Goal: Transaction & Acquisition: Purchase product/service

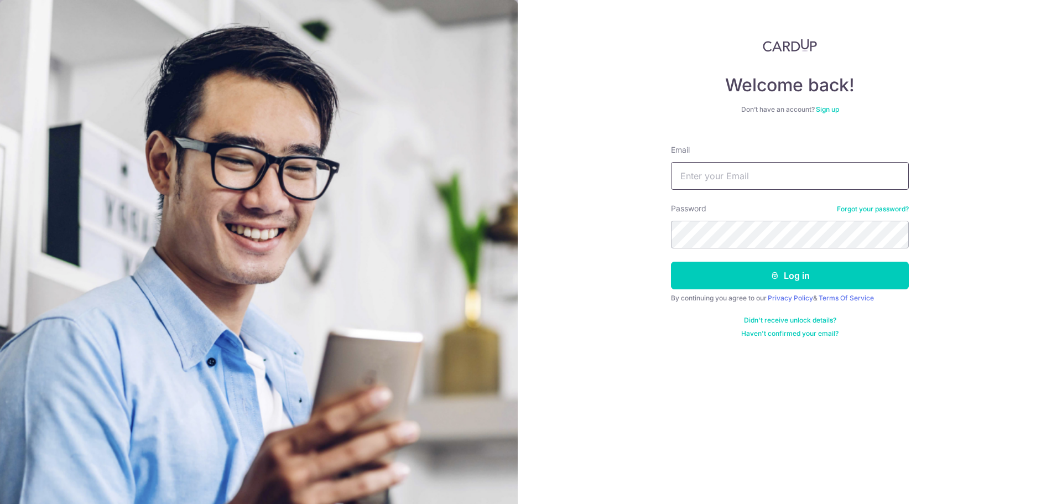
type input "lim_hanwei@yahoo.com.sg"
click at [671, 262] on button "Log in" at bounding box center [790, 276] width 238 height 28
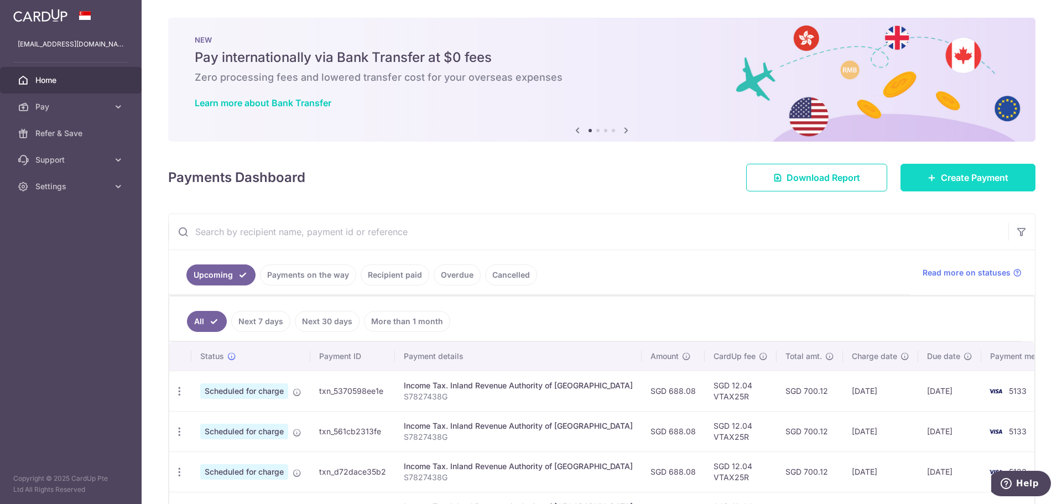
click at [948, 179] on span "Create Payment" at bounding box center [974, 177] width 67 height 13
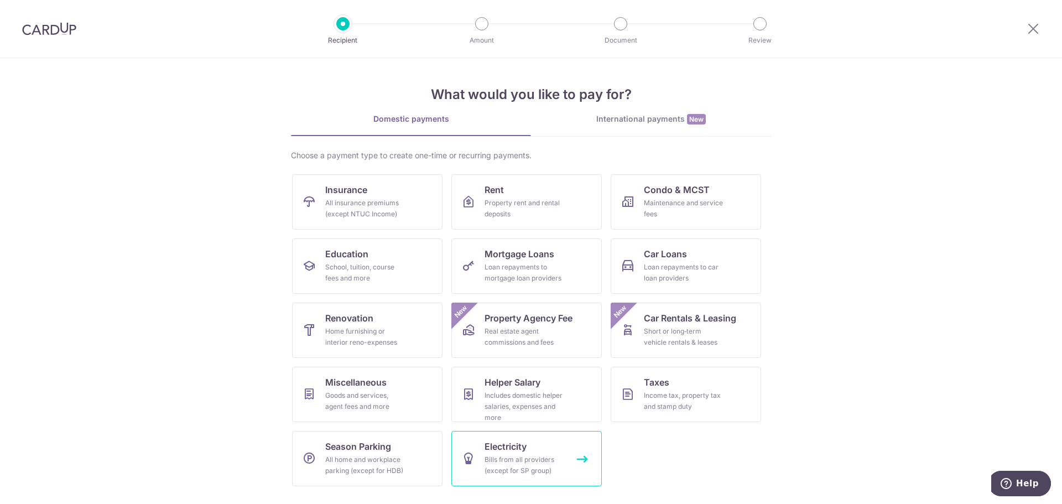
click at [535, 454] on div "Bills from all providers (except for SP group)" at bounding box center [525, 465] width 80 height 22
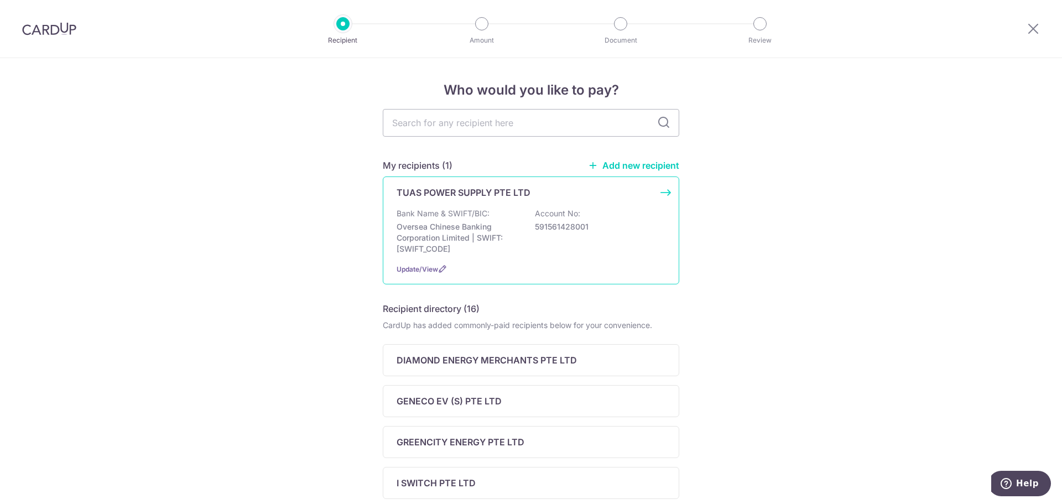
click at [496, 215] on div "Bank Name & SWIFT/BIC: Oversea Chinese Banking Corporation Limited | SWIFT: OCB…" at bounding box center [531, 231] width 269 height 46
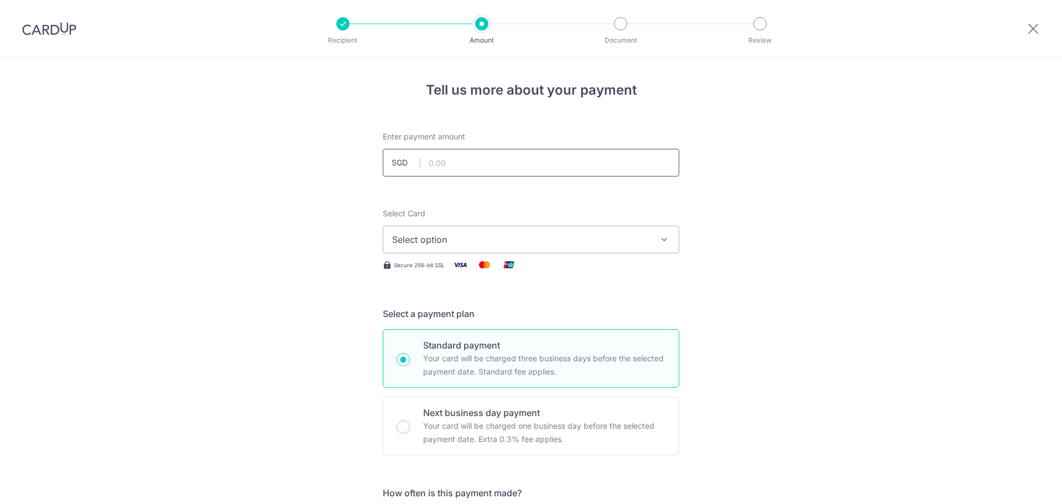
click at [450, 158] on input "text" at bounding box center [531, 163] width 296 height 28
type input "432.10"
click at [515, 235] on span "Select option" at bounding box center [521, 239] width 258 height 13
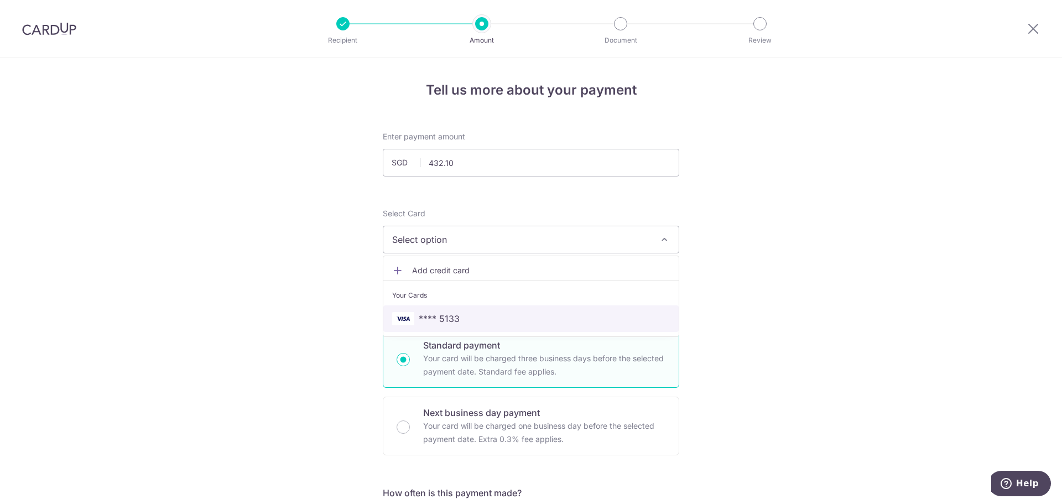
click at [435, 317] on span "**** 5133" at bounding box center [439, 318] width 41 height 13
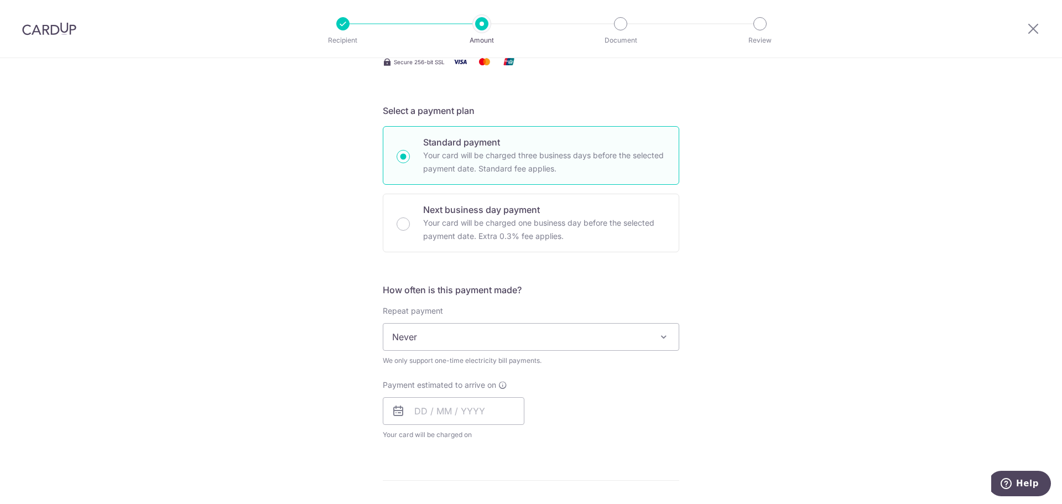
scroll to position [221, 0]
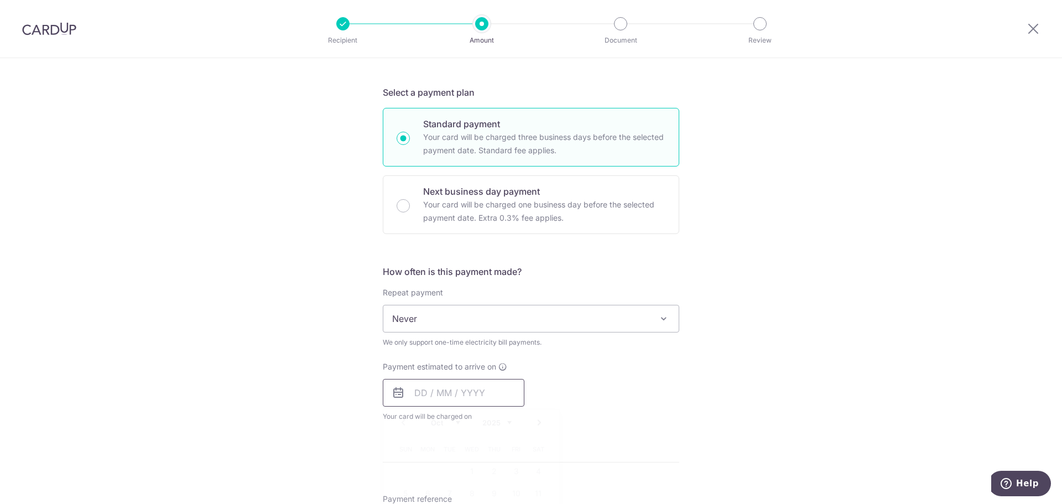
click at [439, 396] on input "text" at bounding box center [454, 393] width 142 height 28
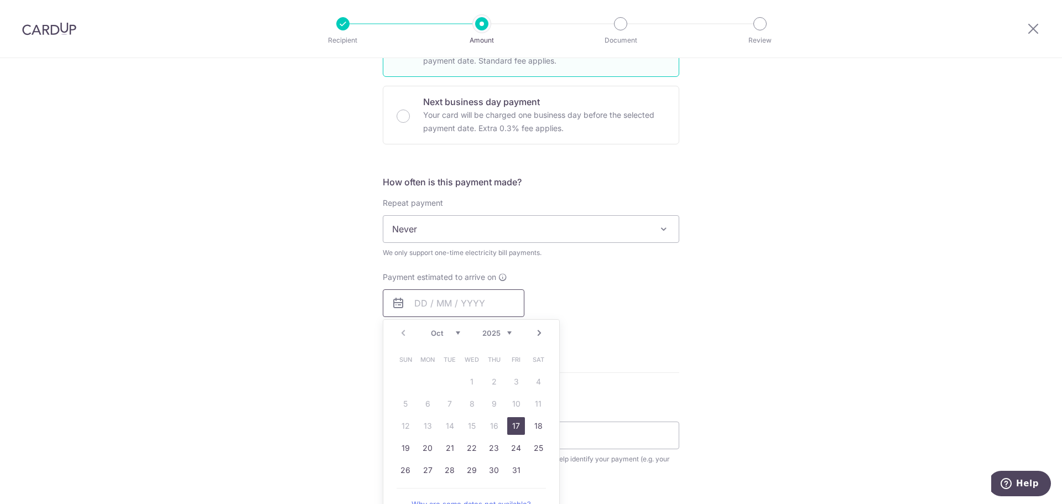
scroll to position [332, 0]
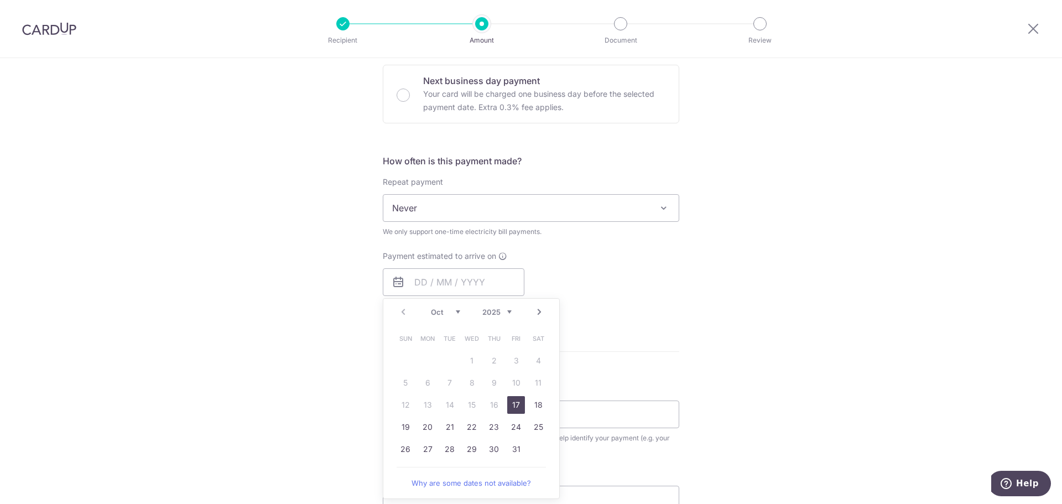
click at [515, 407] on link "17" at bounding box center [516, 405] width 18 height 18
type input "17/10/2025"
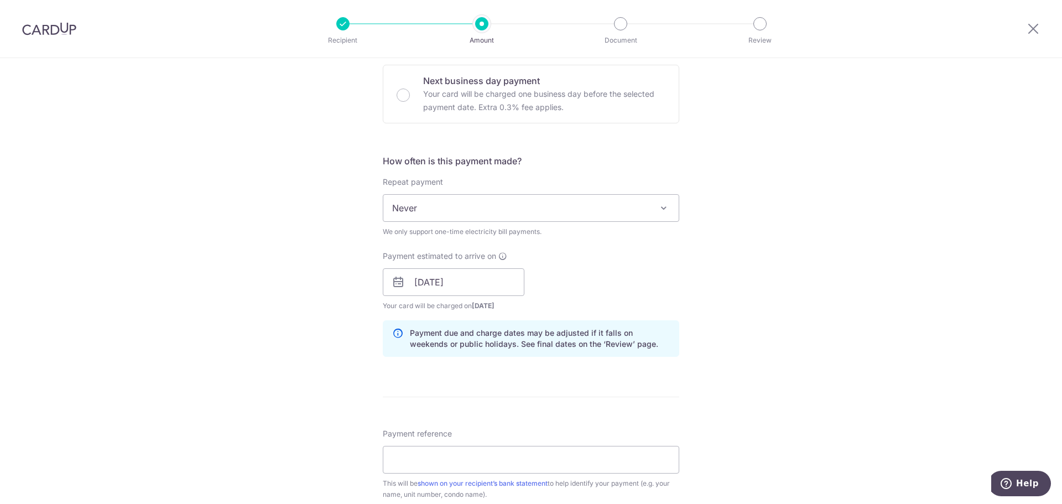
click at [767, 299] on div "Tell us more about your payment Enter payment amount SGD 432.10 432.10 Select C…" at bounding box center [531, 256] width 1062 height 1061
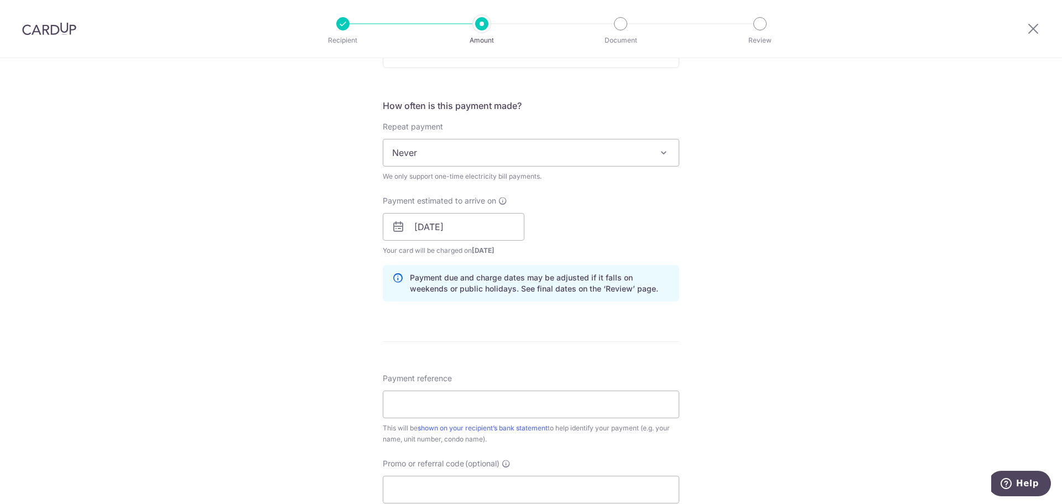
scroll to position [442, 0]
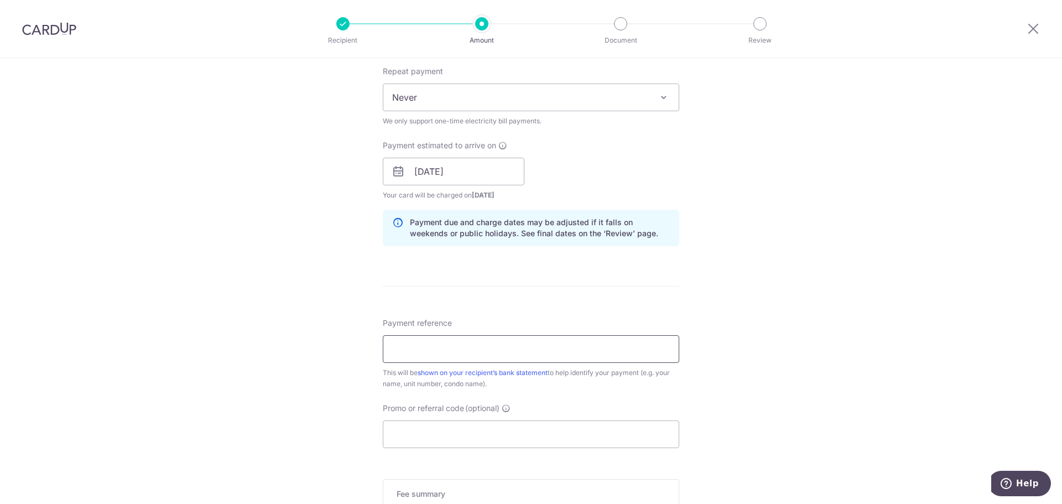
click at [596, 352] on input "Payment reference" at bounding box center [531, 349] width 296 height 28
type input "8911203787"
click at [733, 323] on div "Tell us more about your payment Enter payment amount SGD 432.10 432.10 Select C…" at bounding box center [531, 146] width 1062 height 1061
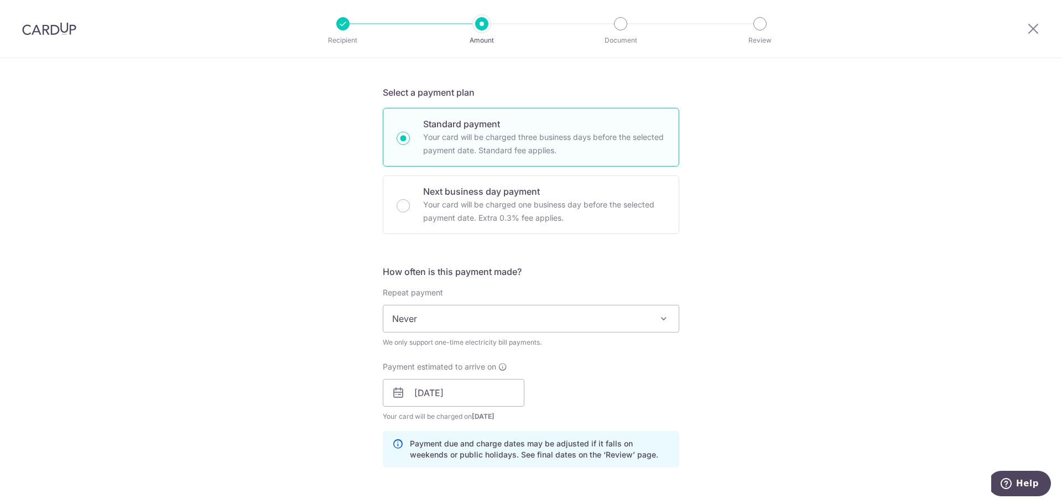
scroll to position [0, 0]
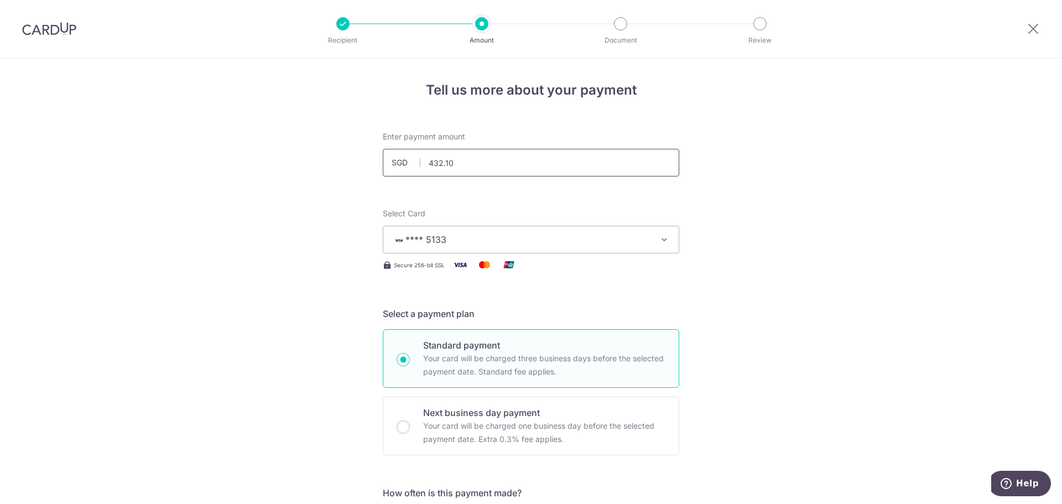
drag, startPoint x: 487, startPoint y: 161, endPoint x: 395, endPoint y: 157, distance: 91.9
click at [395, 157] on div "SGD 432.10 432.10" at bounding box center [531, 163] width 296 height 28
type input "322.10"
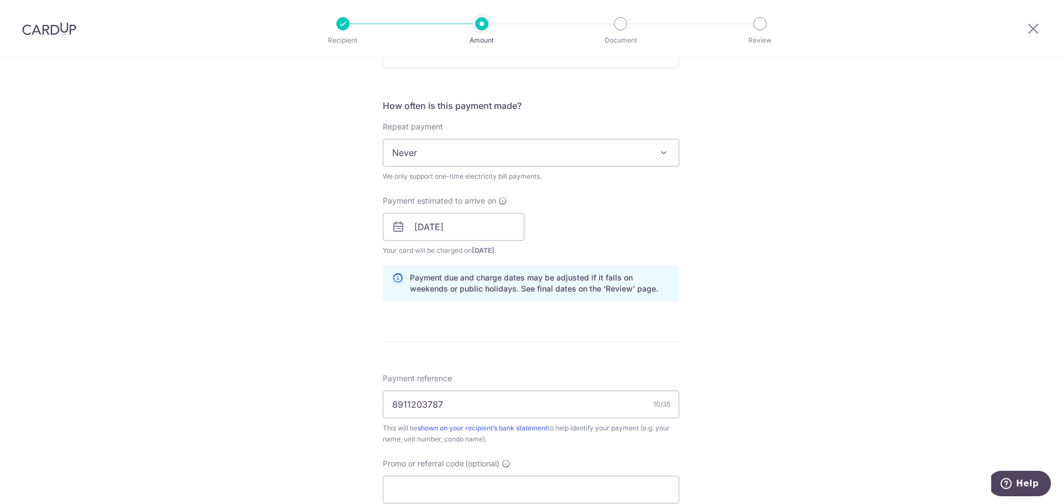
scroll to position [553, 0]
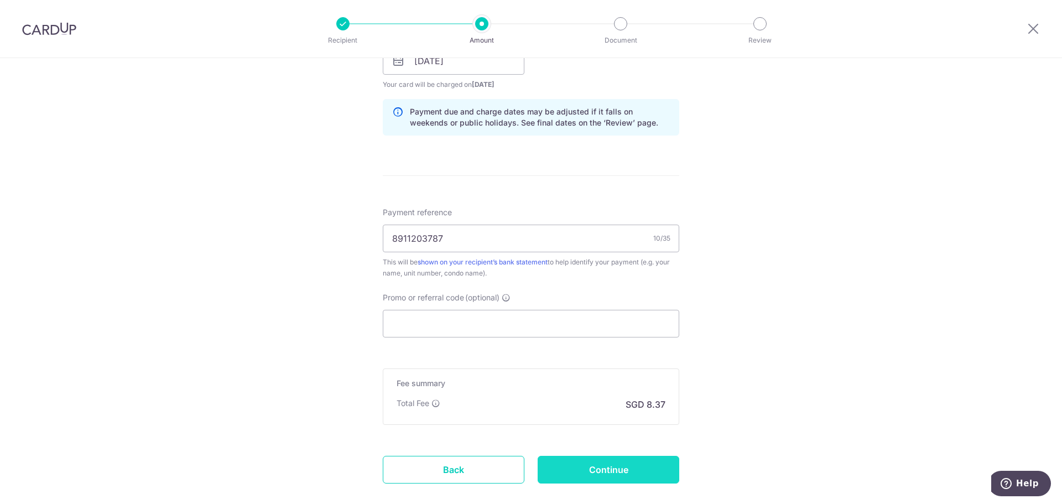
click at [615, 471] on input "Continue" at bounding box center [609, 470] width 142 height 28
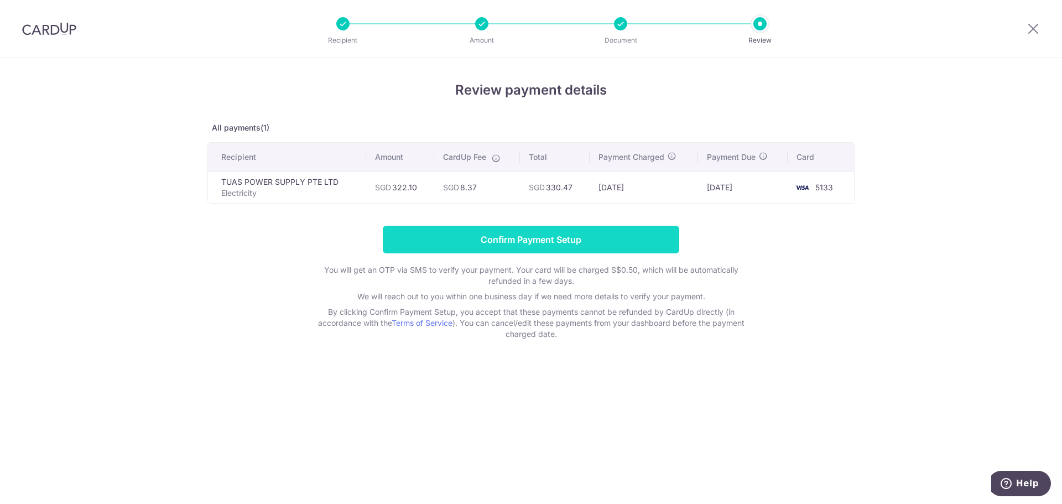
click at [552, 238] on input "Confirm Payment Setup" at bounding box center [531, 240] width 296 height 28
